Goal: Information Seeking & Learning: Find specific fact

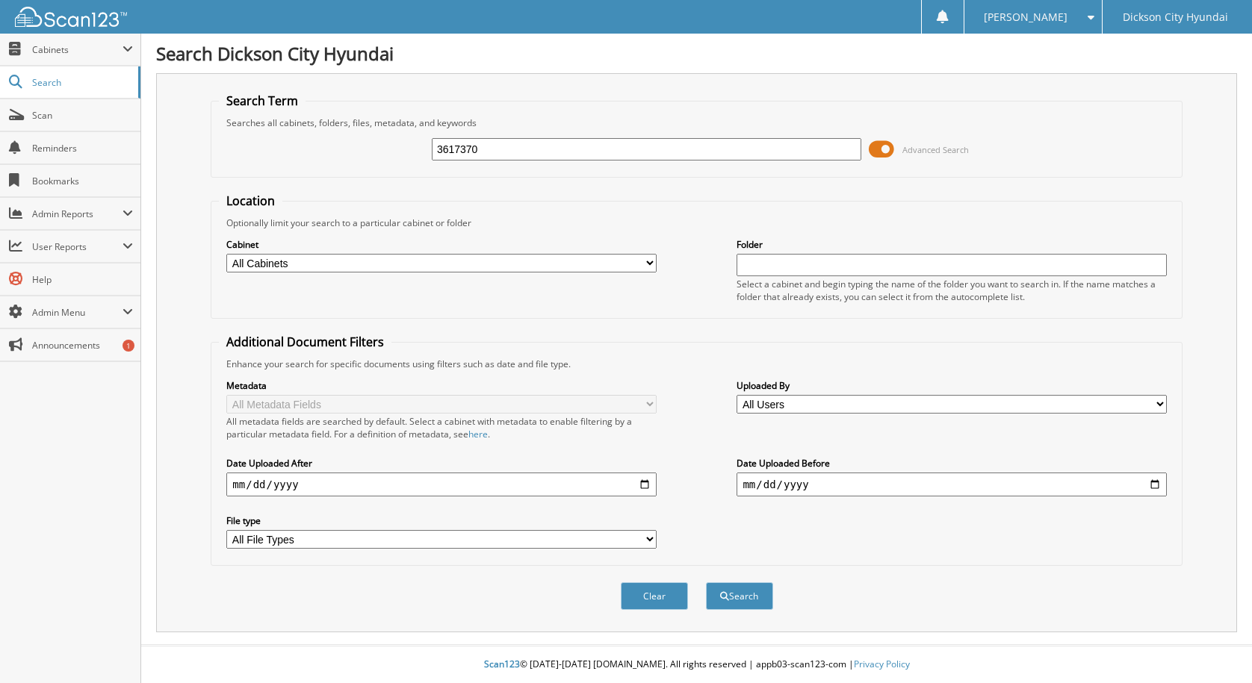
type input "3617370"
click at [706, 583] on button "Search" at bounding box center [739, 597] width 67 height 28
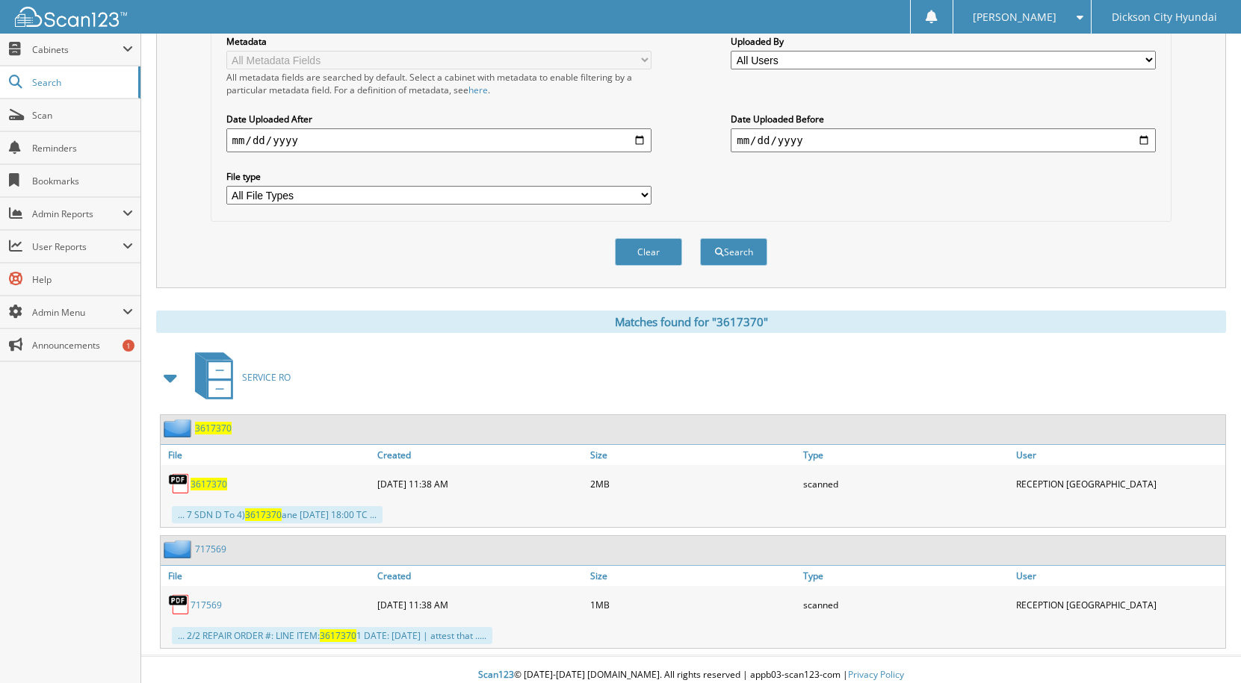
scroll to position [356, 0]
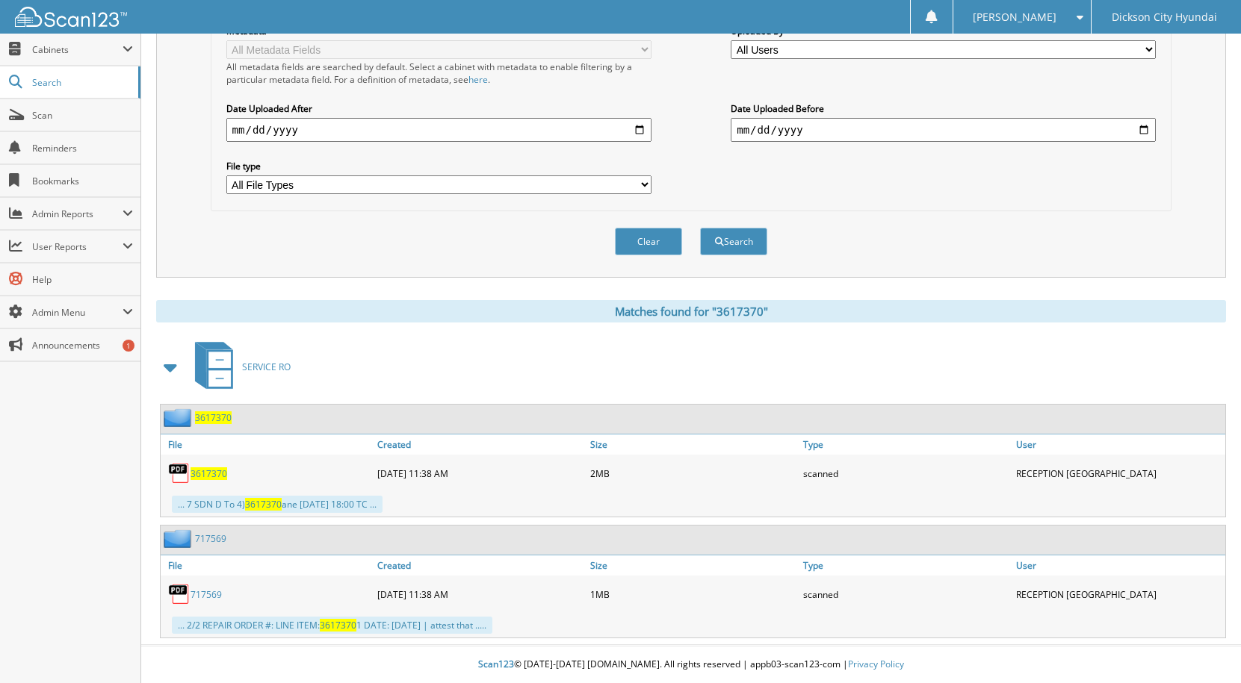
click at [208, 469] on span "3617370" at bounding box center [208, 474] width 37 height 13
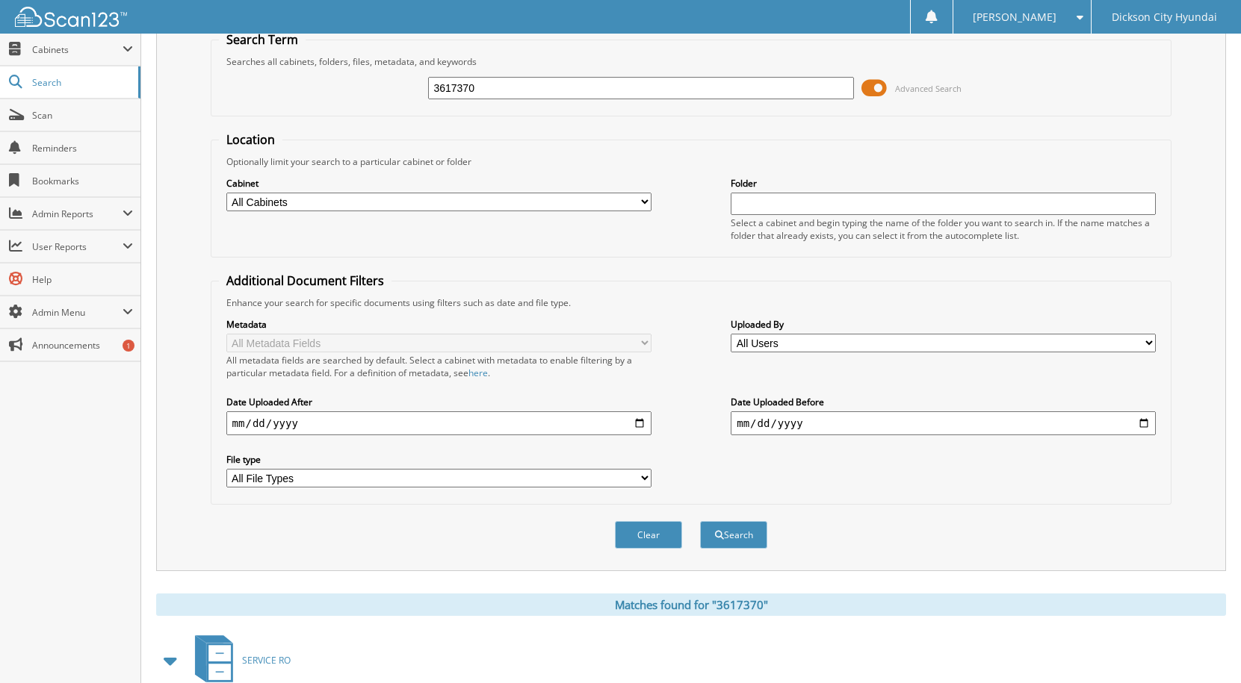
scroll to position [0, 0]
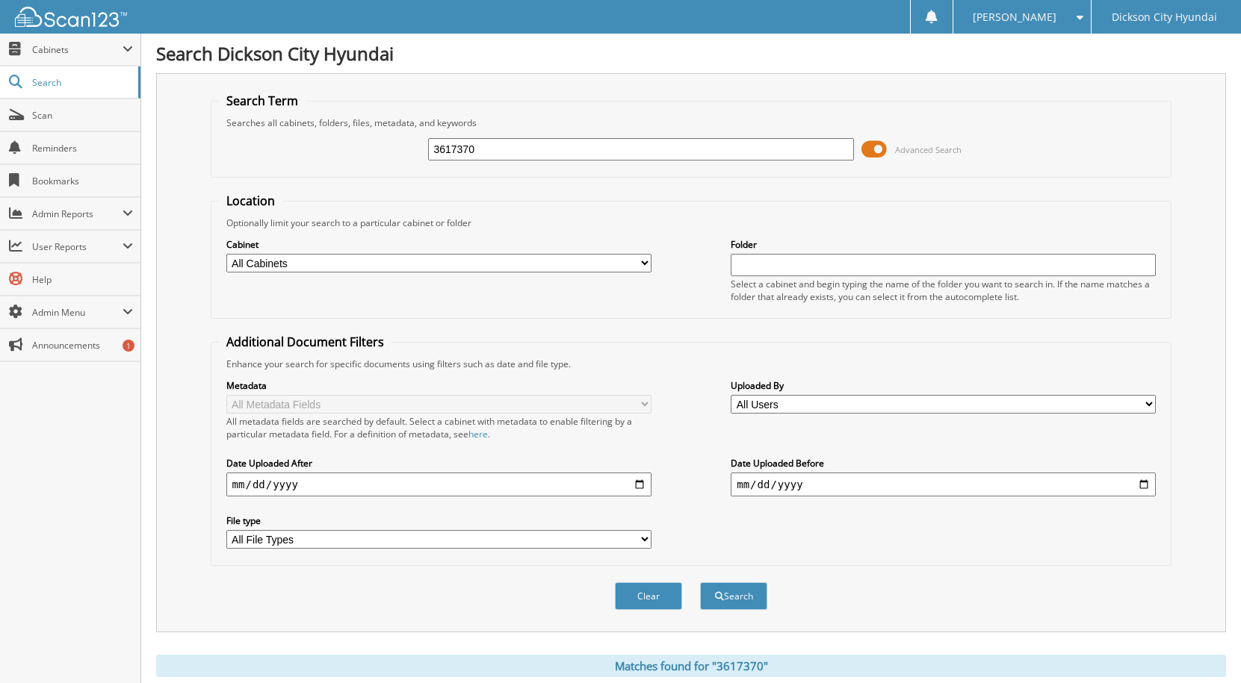
click at [529, 140] on input "3617370" at bounding box center [640, 149] width 425 height 22
type input "3616987"
click at [700, 583] on button "Search" at bounding box center [733, 597] width 67 height 28
